Goal: Task Accomplishment & Management: Use online tool/utility

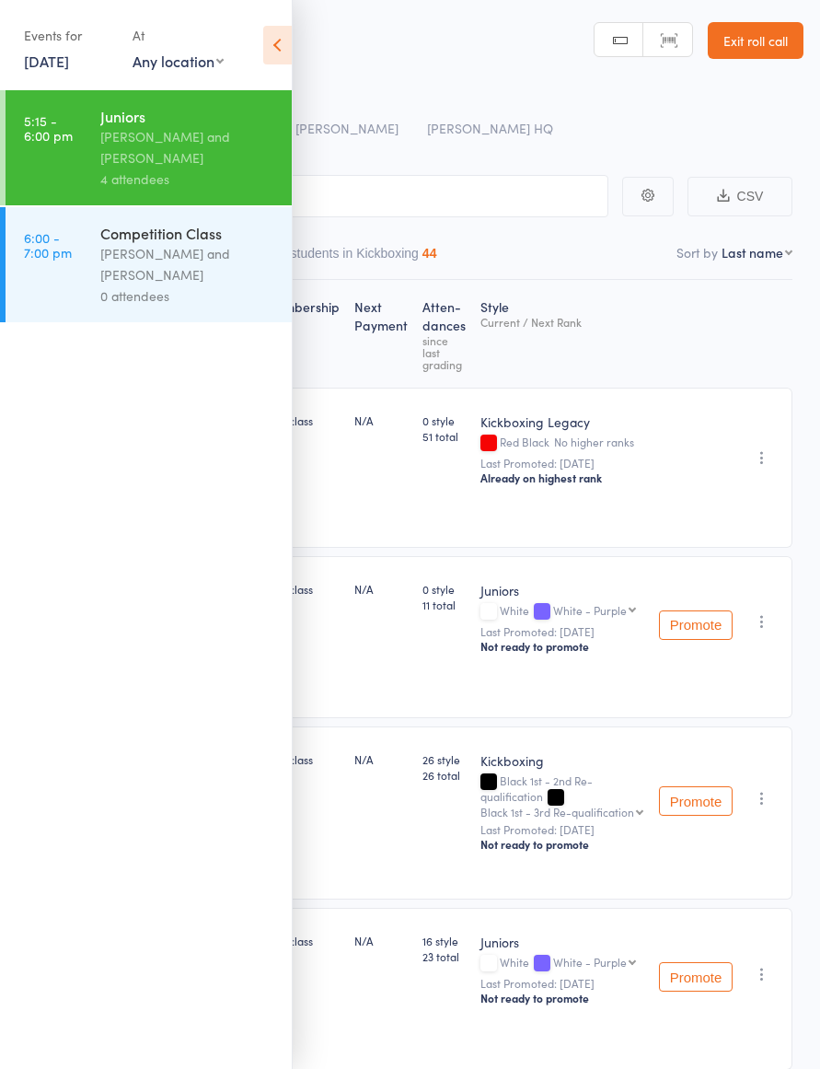
click at [213, 264] on div "[PERSON_NAME] and [PERSON_NAME]" at bounding box center [188, 264] width 176 height 42
click at [208, 272] on div "[PERSON_NAME] and [PERSON_NAME]" at bounding box center [188, 264] width 176 height 42
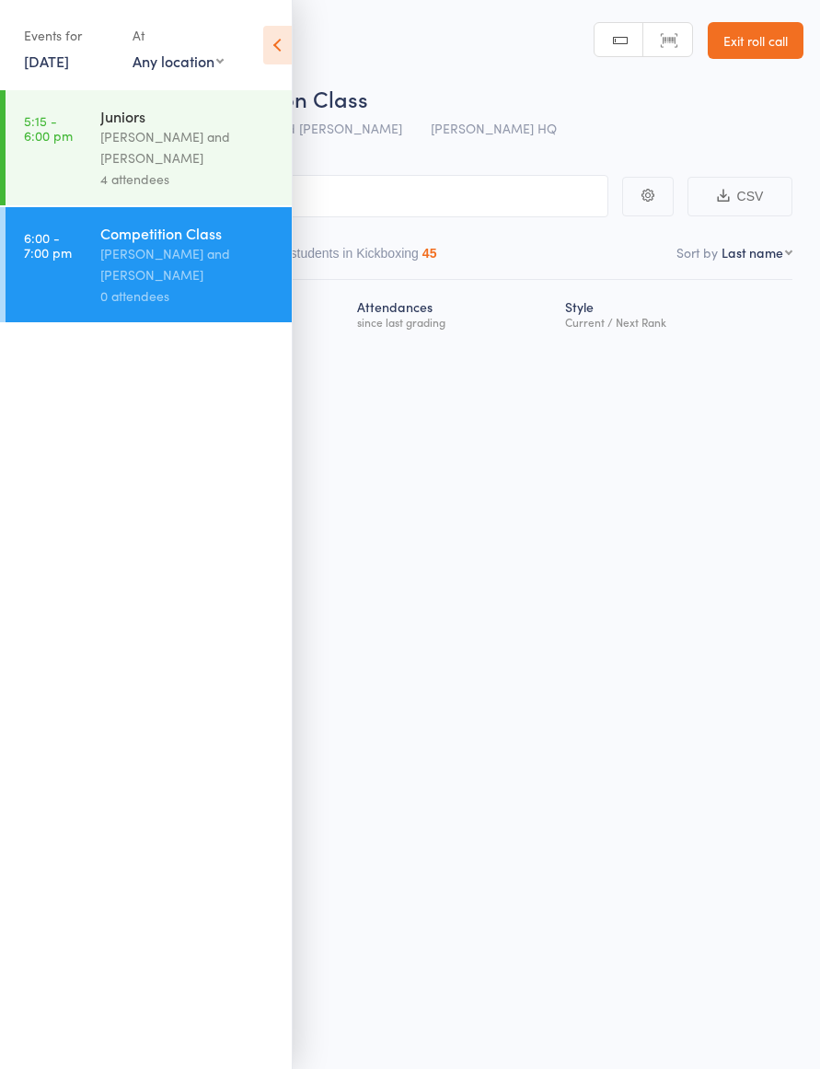
click at [265, 41] on icon at bounding box center [277, 45] width 29 height 39
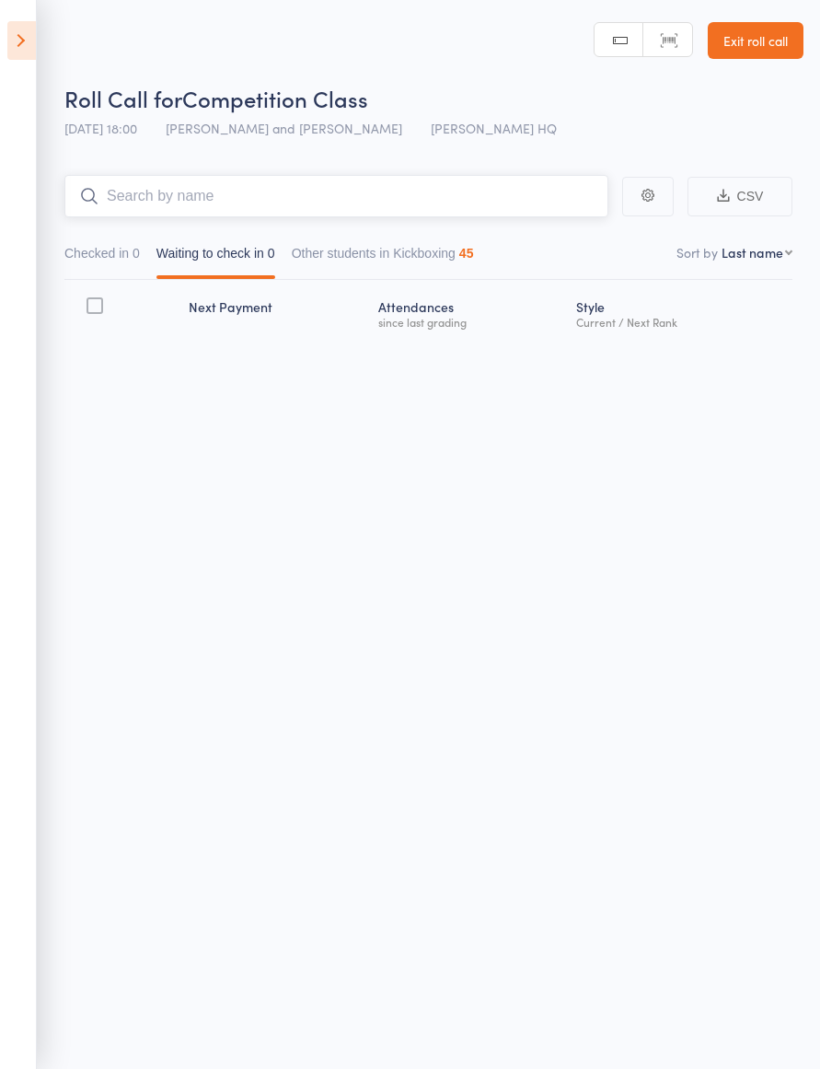
click at [333, 183] on input "search" at bounding box center [336, 196] width 544 height 42
type input "Ryu"
click at [567, 246] on link "Drop in" at bounding box center [560, 235] width 60 height 29
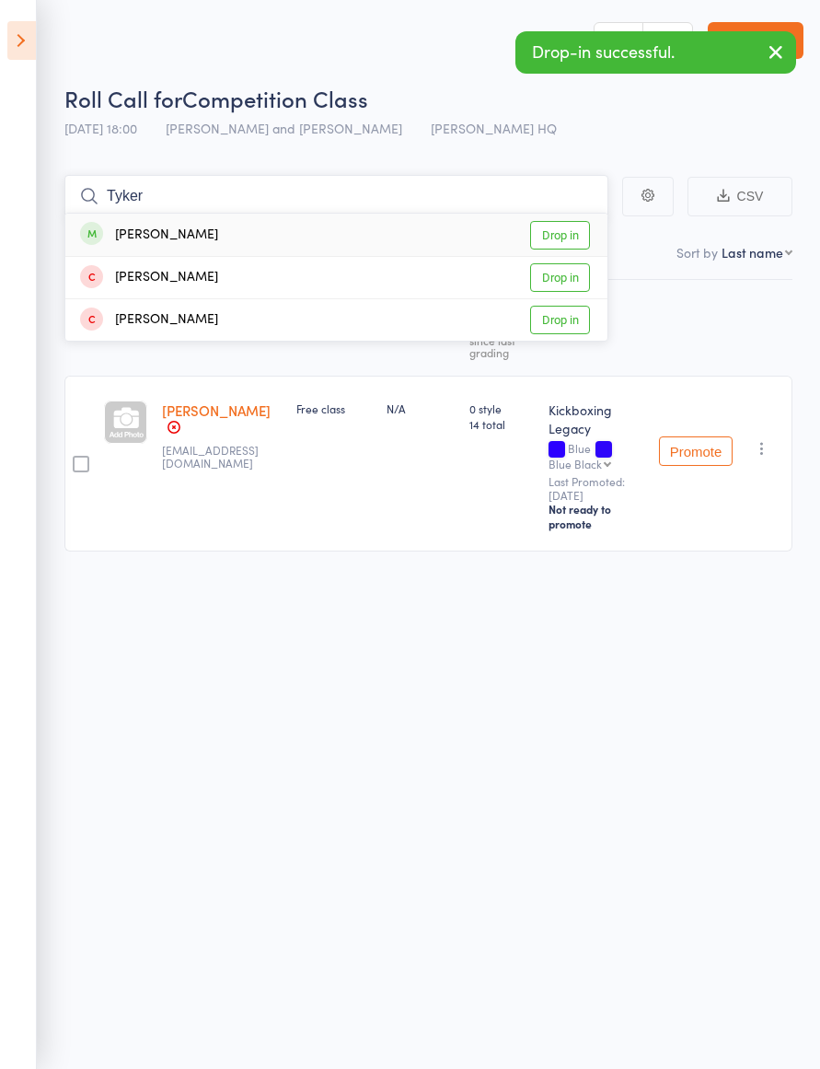
type input "Tyker"
click at [566, 235] on link "Drop in" at bounding box center [560, 235] width 60 height 29
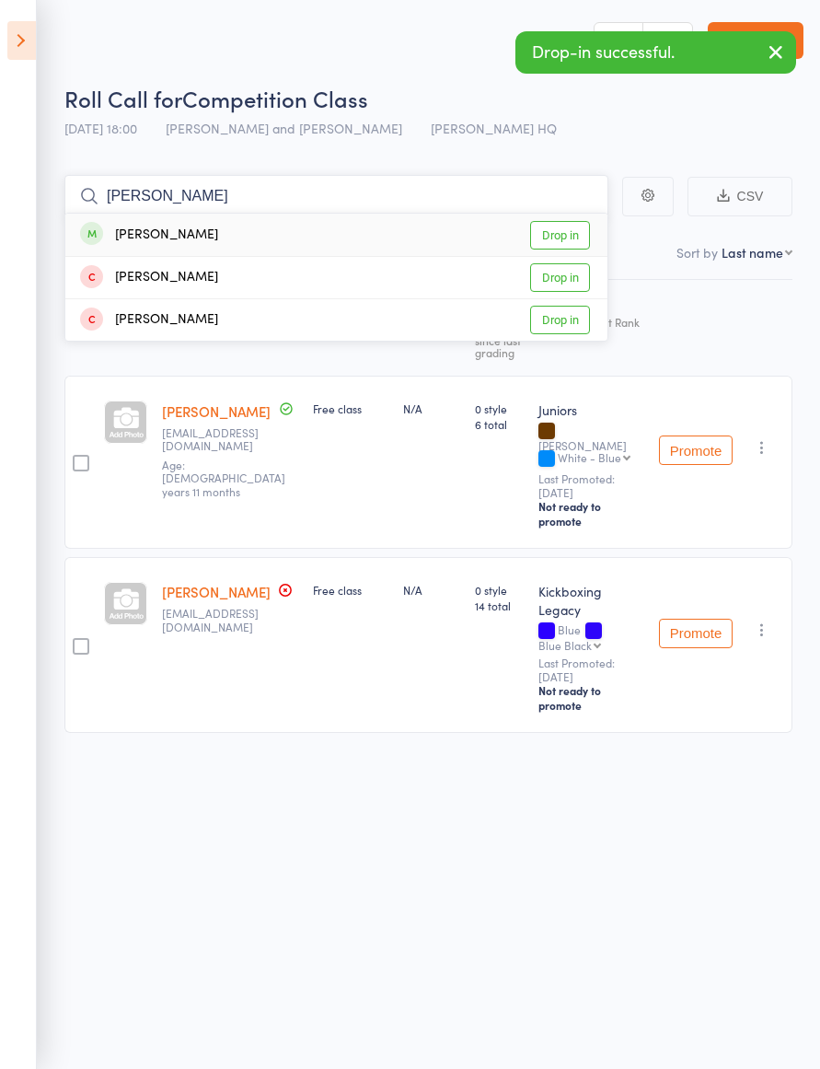
type input "[PERSON_NAME]"
click at [561, 244] on link "Drop in" at bounding box center [560, 235] width 60 height 29
